Goal: Find specific page/section: Find specific page/section

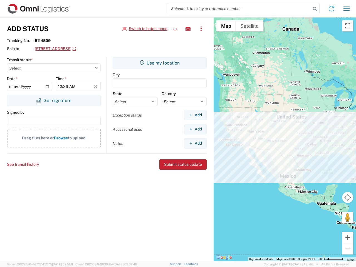
click at [239, 9] on input "search" at bounding box center [239, 8] width 144 height 11
click at [315, 9] on icon at bounding box center [315, 9] width 8 height 8
click at [332, 9] on icon at bounding box center [331, 8] width 9 height 9
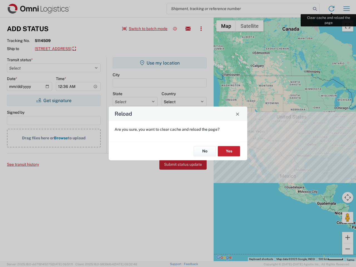
click at [347, 9] on div "Reload Are you sure, you want to clear cache and reload the page? No Yes" at bounding box center [178, 133] width 356 height 267
click at [145, 29] on div "Reload Are you sure, you want to clear cache and reload the page? No Yes" at bounding box center [178, 133] width 356 height 267
click at [175, 29] on div "Reload Are you sure, you want to clear cache and reload the page? No Yes" at bounding box center [178, 133] width 356 height 267
click at [188, 29] on div "Reload Are you sure, you want to clear cache and reload the page? No Yes" at bounding box center [178, 133] width 356 height 267
click at [201, 29] on div "Reload Are you sure, you want to clear cache and reload the page? No Yes" at bounding box center [178, 133] width 356 height 267
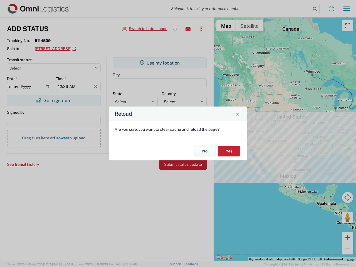
click at [85, 49] on div "Reload Are you sure, you want to clear cache and reload the page? No Yes" at bounding box center [178, 133] width 356 height 267
click at [54, 100] on div "Reload Are you sure, you want to clear cache and reload the page? No Yes" at bounding box center [178, 133] width 356 height 267
